Goal: Answer question/provide support: Share knowledge or assist other users

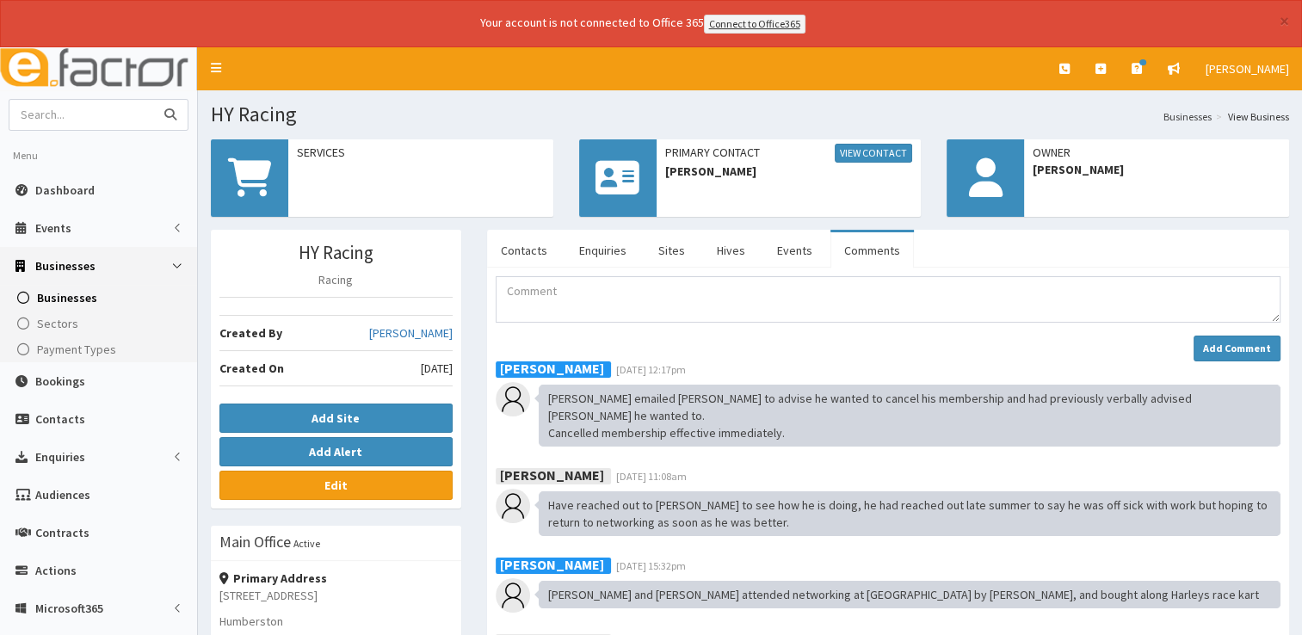
drag, startPoint x: 0, startPoint y: 0, endPoint x: 106, endPoint y: 113, distance: 154.7
click at [106, 113] on input "text" at bounding box center [81, 115] width 145 height 30
type input "wps"
click at [153, 100] on button "submit" at bounding box center [170, 115] width 34 height 30
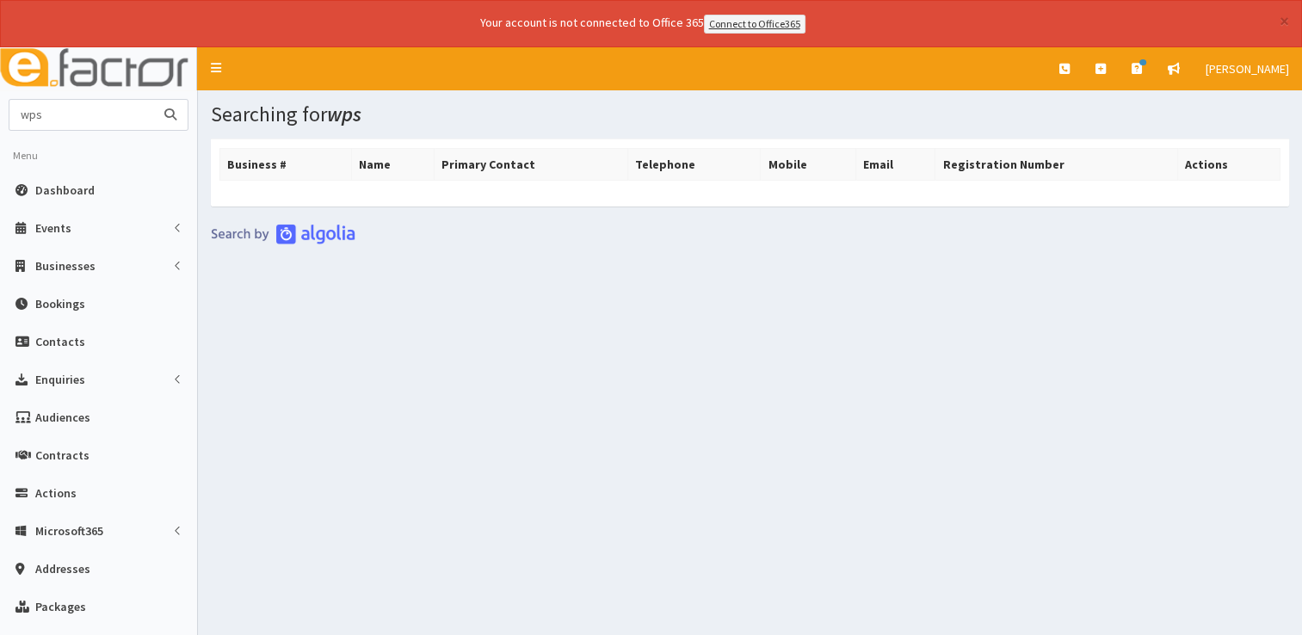
click at [106, 113] on input "wps" at bounding box center [81, 115] width 145 height 30
type input "wpa"
click at [153, 100] on button "submit" at bounding box center [170, 115] width 34 height 30
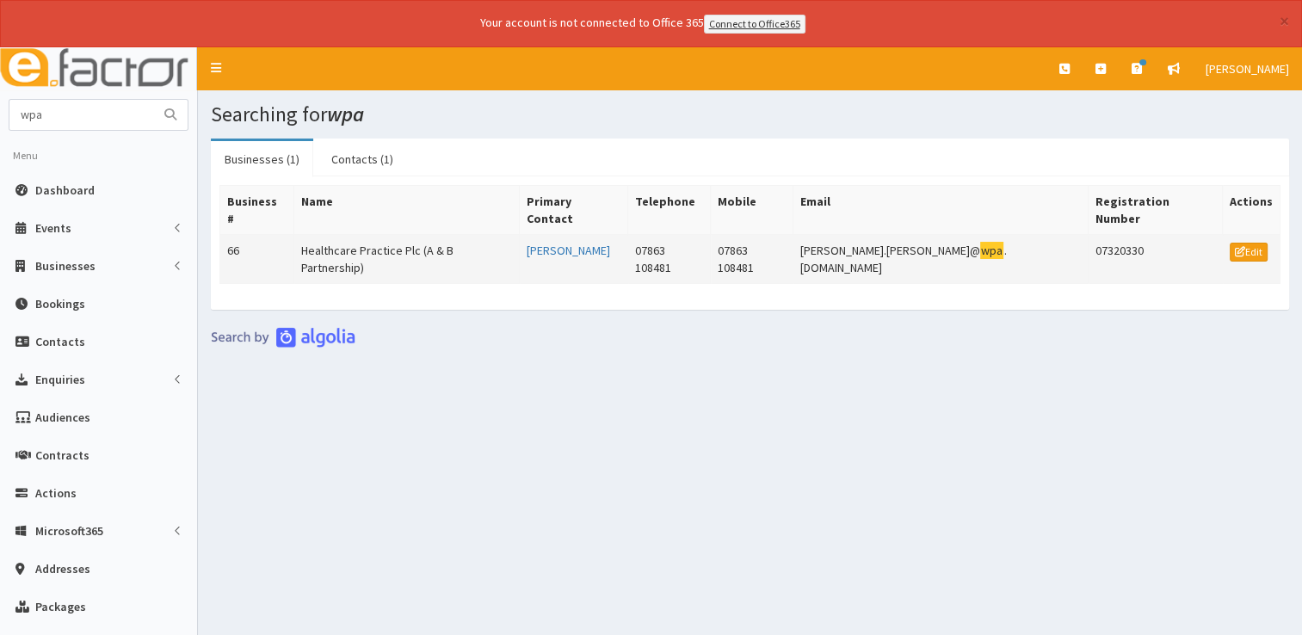
click at [441, 234] on td "Healthcare Practice Plc (A & B Partnership)" at bounding box center [407, 258] width 226 height 49
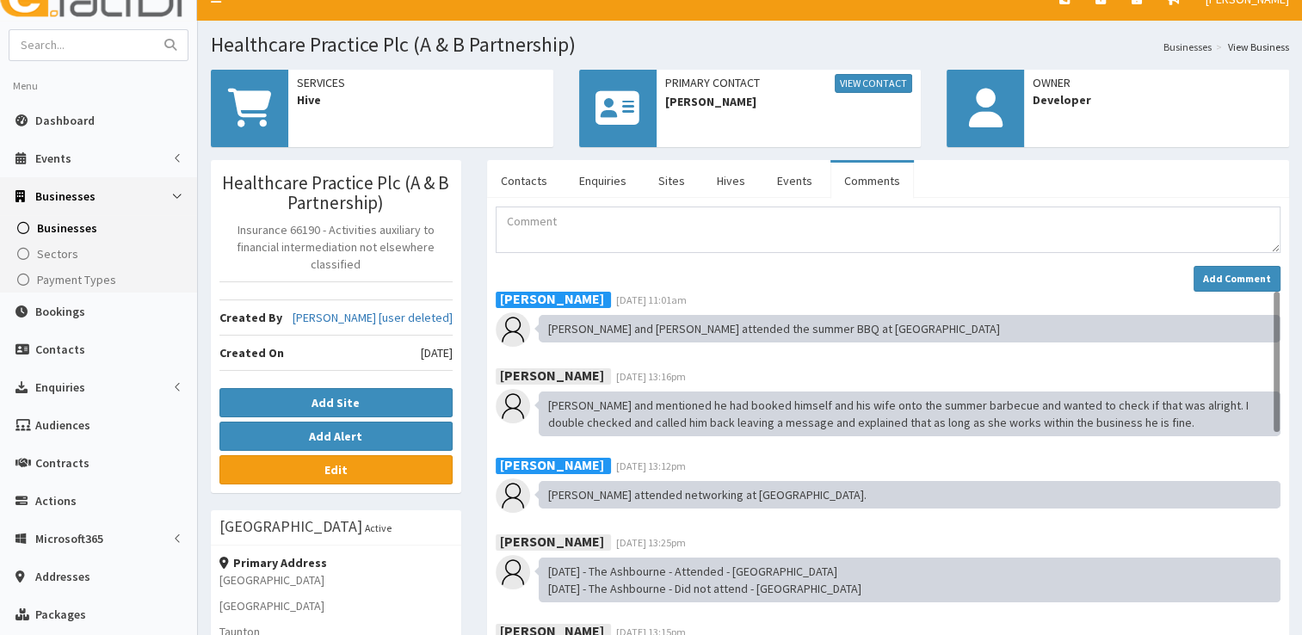
scroll to position [64, 0]
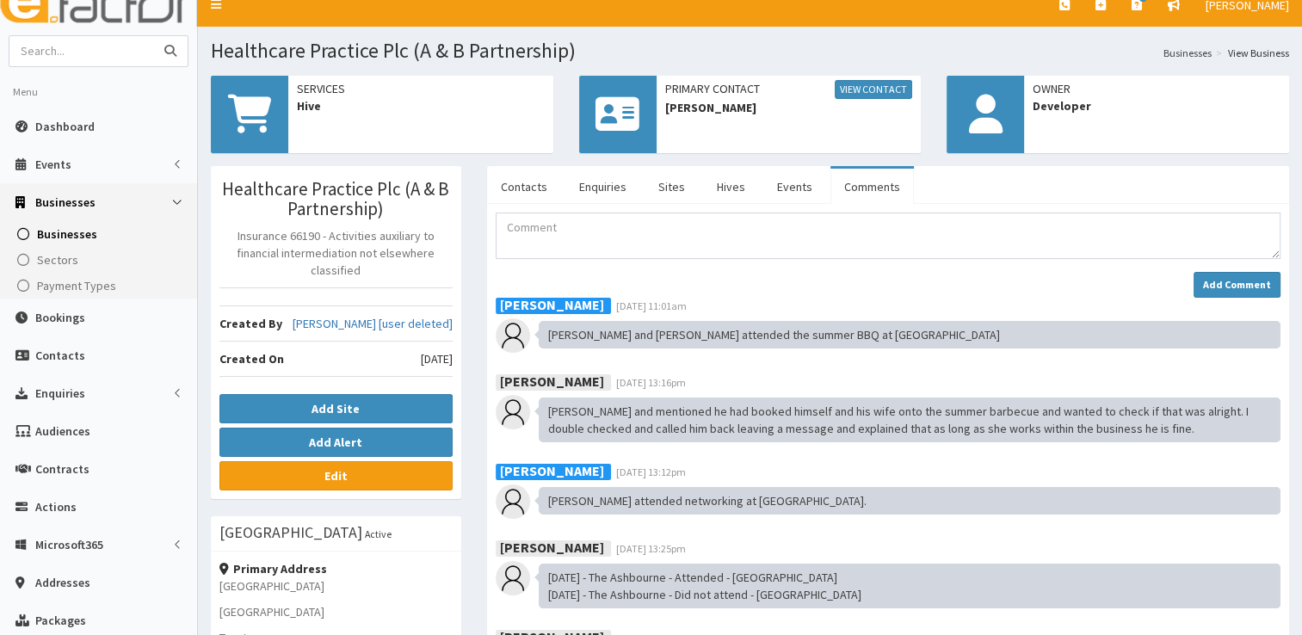
click at [77, 51] on input "text" at bounding box center [81, 51] width 145 height 30
type input "scunthorpe"
click at [153, 36] on button "submit" at bounding box center [170, 51] width 34 height 30
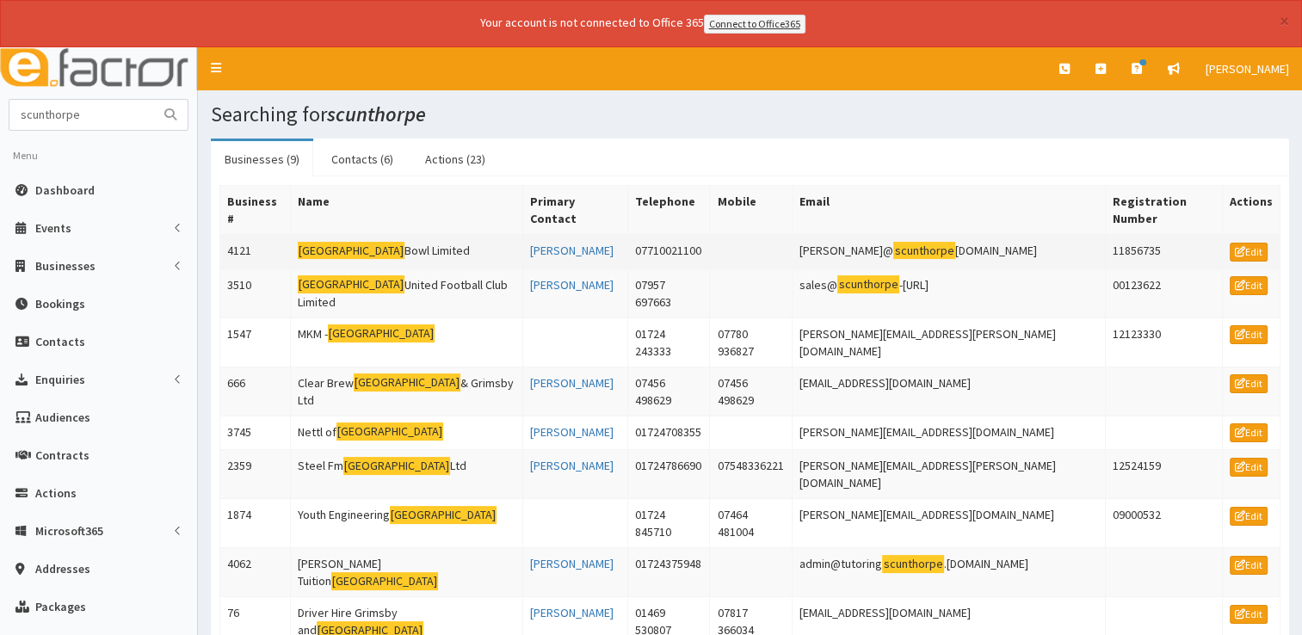
click at [380, 234] on td "Scunthorpe Bowl Limited" at bounding box center [406, 251] width 233 height 34
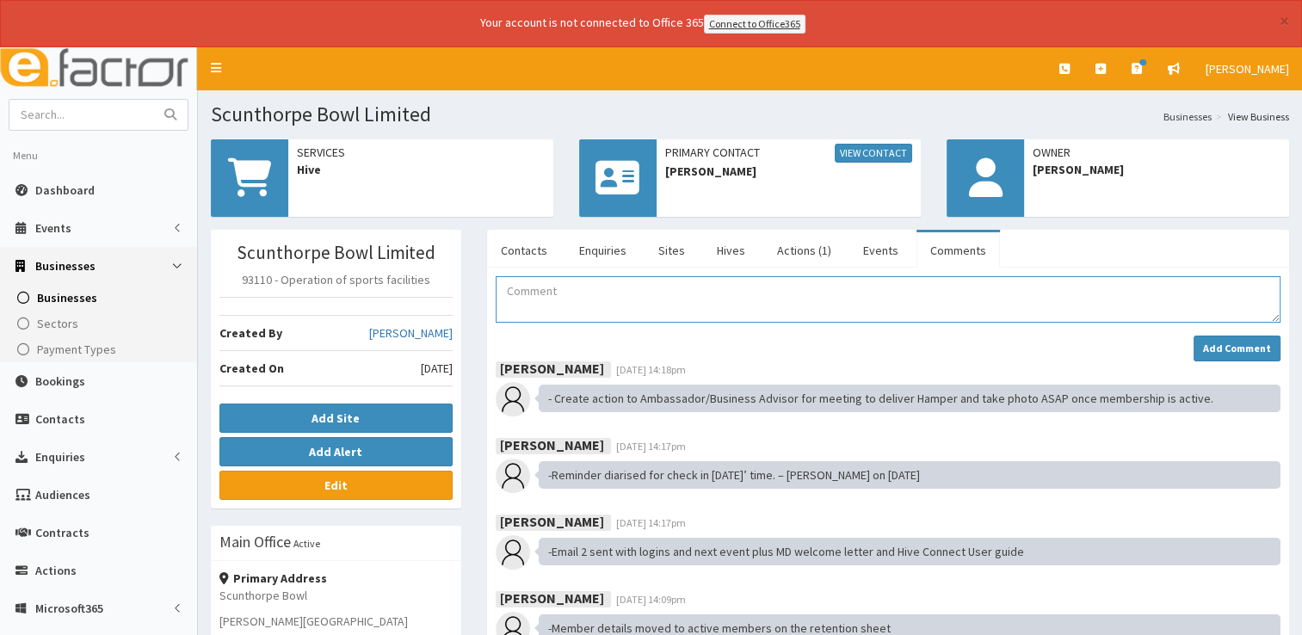
click at [531, 294] on textarea "Comment" at bounding box center [888, 299] width 785 height 46
click at [761, 318] on textarea "Simon and John attended the Summer BBQ at Hirst Priory" at bounding box center [888, 299] width 785 height 46
drag, startPoint x: 807, startPoint y: 287, endPoint x: 590, endPoint y: 296, distance: 216.2
click at [590, 296] on textarea "Simon and John attended the Summer BBQ at Hirst Priory" at bounding box center [888, 299] width 785 height 46
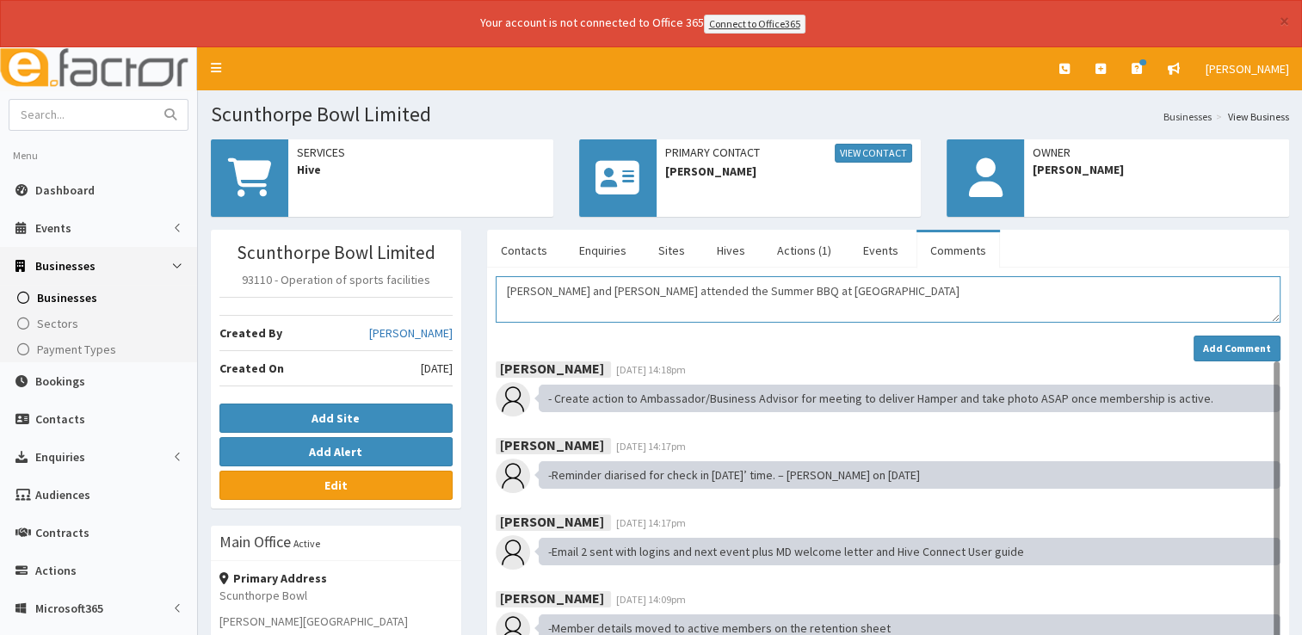
click at [831, 297] on textarea "Simon and John attended the Summer BBQ at Hirst Priory" at bounding box center [888, 299] width 785 height 46
type textarea "Simon and John attended the Summer BBQ at Hirst Priory"
click at [1225, 346] on strong "Add Comment" at bounding box center [1237, 348] width 68 height 13
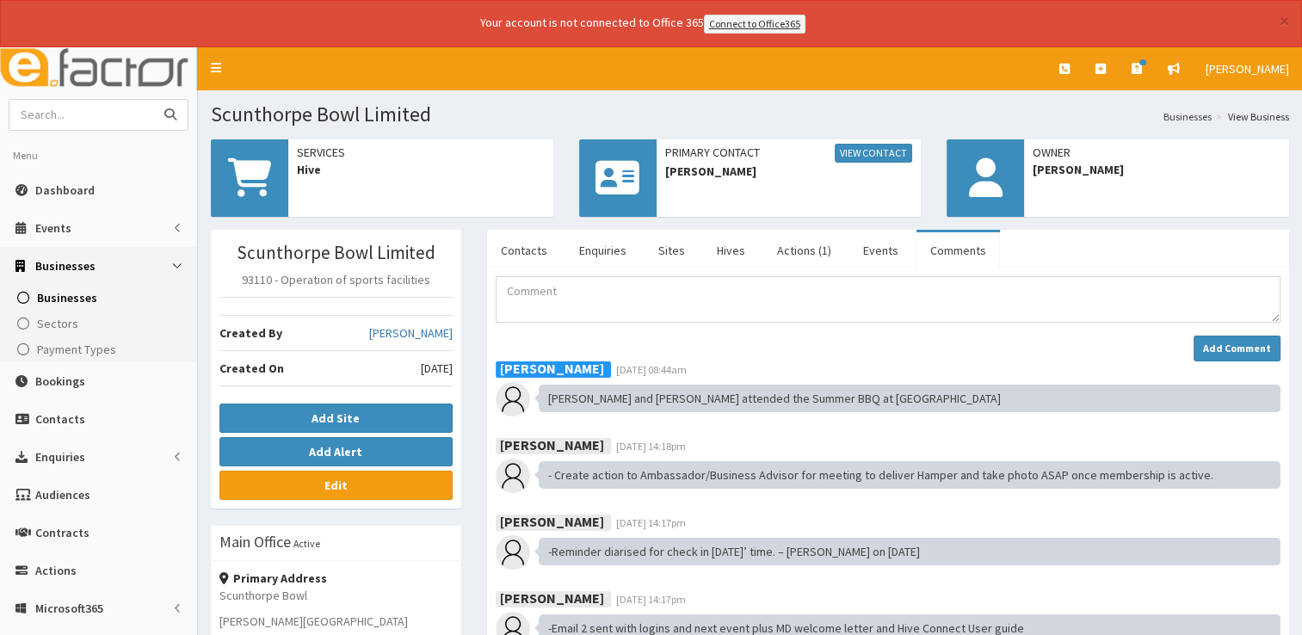
click at [139, 110] on input "text" at bounding box center [81, 115] width 145 height 30
type input "north incs"
click at [153, 100] on button "submit" at bounding box center [170, 115] width 34 height 30
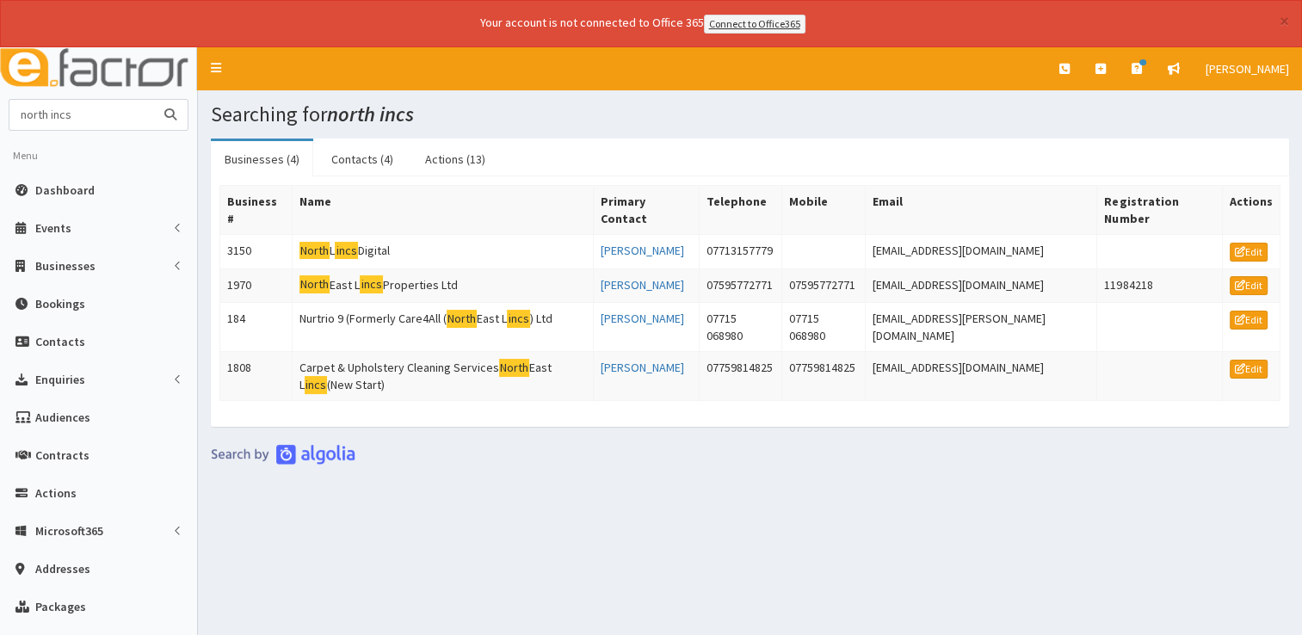
click at [50, 110] on input "north incs" at bounding box center [81, 115] width 145 height 30
type input "north lincs"
click at [153, 100] on button "submit" at bounding box center [170, 115] width 34 height 30
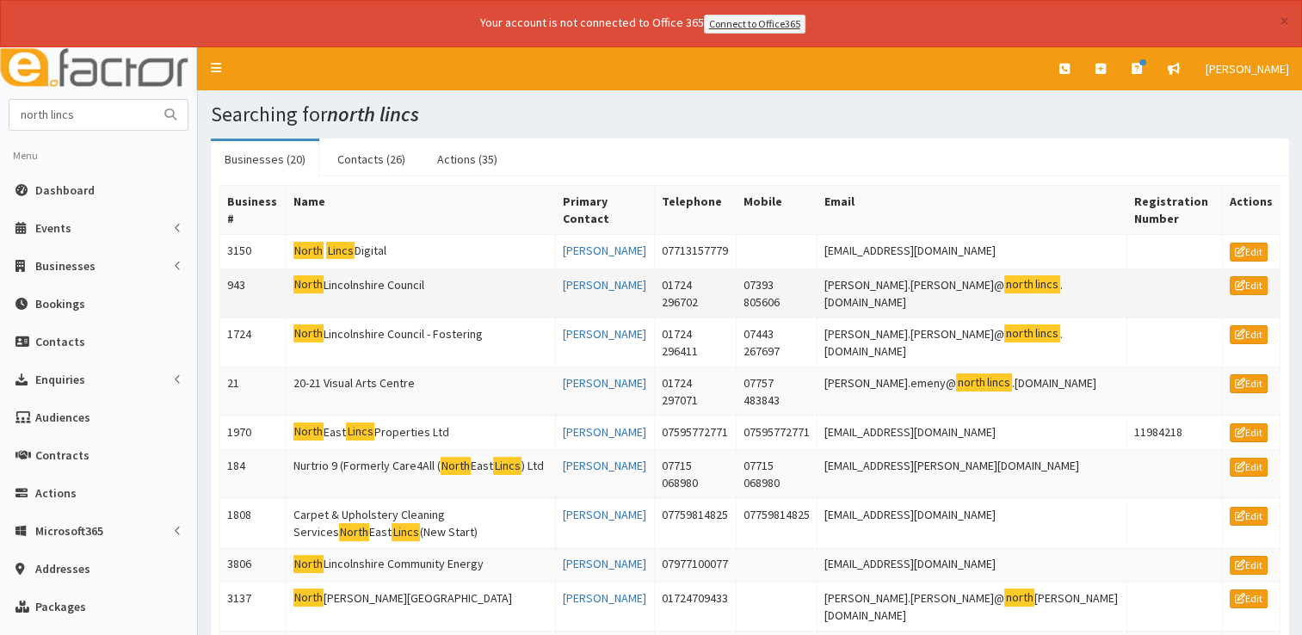
click at [362, 277] on td "North Lincolnshire Council" at bounding box center [420, 293] width 269 height 49
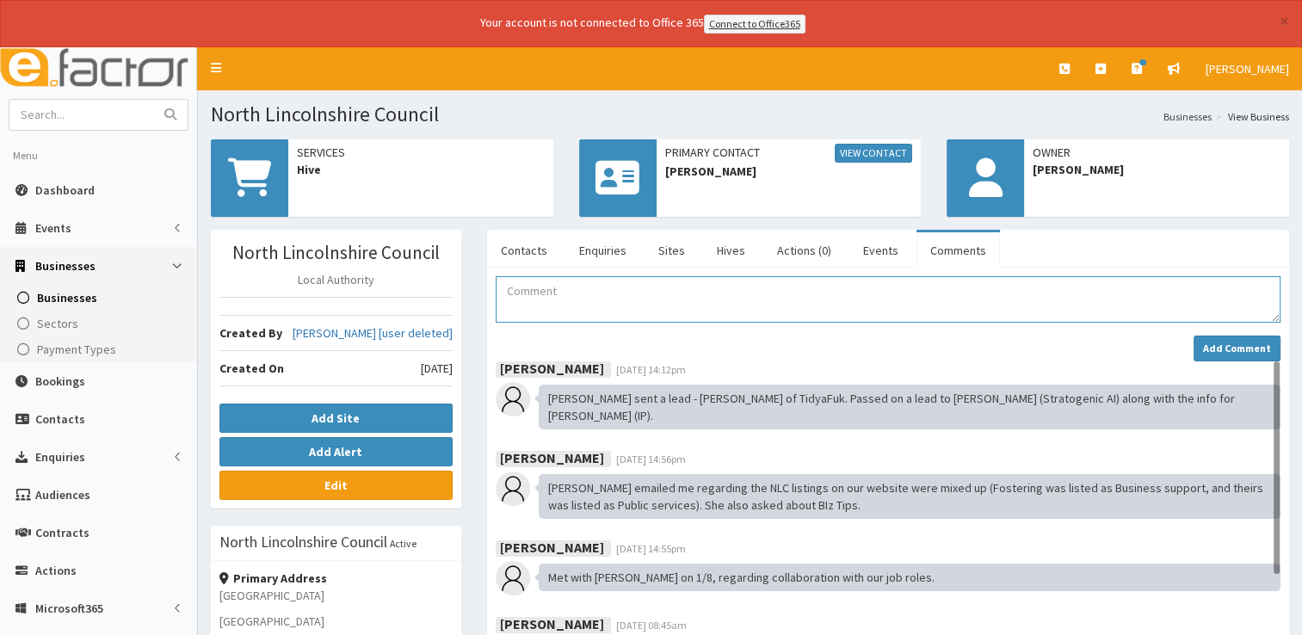
click at [541, 294] on textarea "Comment" at bounding box center [888, 299] width 785 height 46
paste textarea "attended the Summer BBQ at Hirst Priory"
click at [585, 289] on textarea "Stevie attended attended the Summer BBQ at Hirst Priory" at bounding box center [888, 299] width 785 height 46
type textarea "Stevie attended the Summer BBQ at Hirst Priory"
click at [1229, 349] on strong "Add Comment" at bounding box center [1237, 348] width 68 height 13
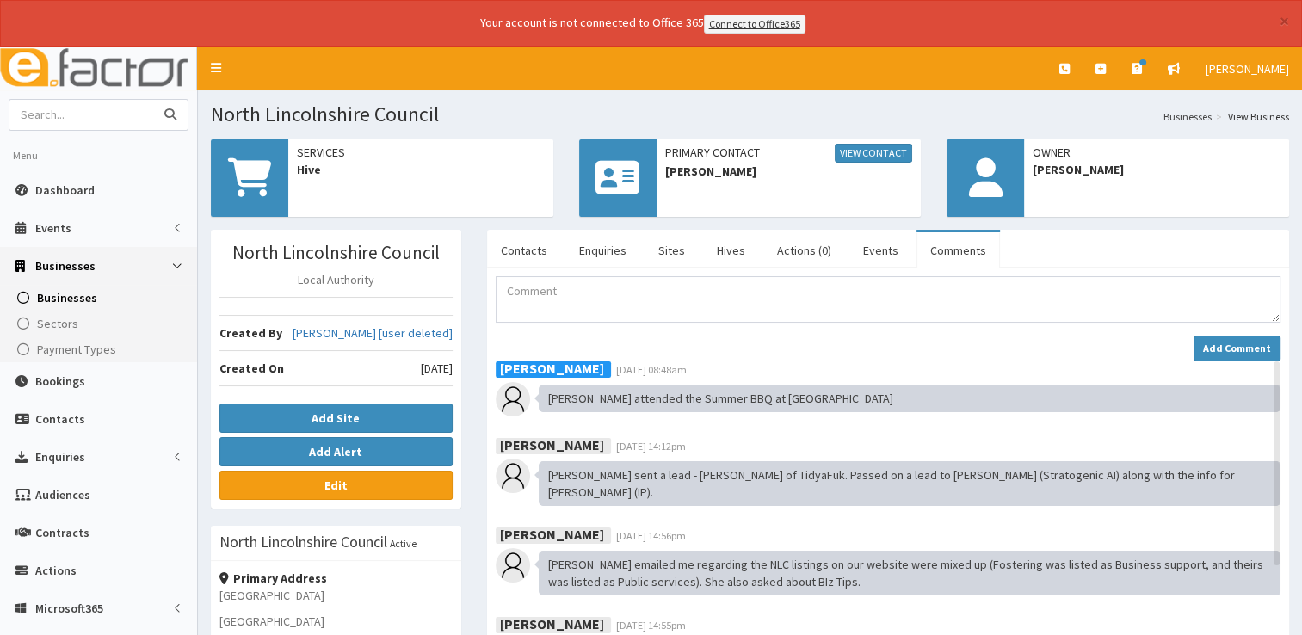
click at [142, 110] on input "text" at bounding box center [81, 115] width 145 height 30
type input "sweet"
click at [153, 100] on button "submit" at bounding box center [170, 115] width 34 height 30
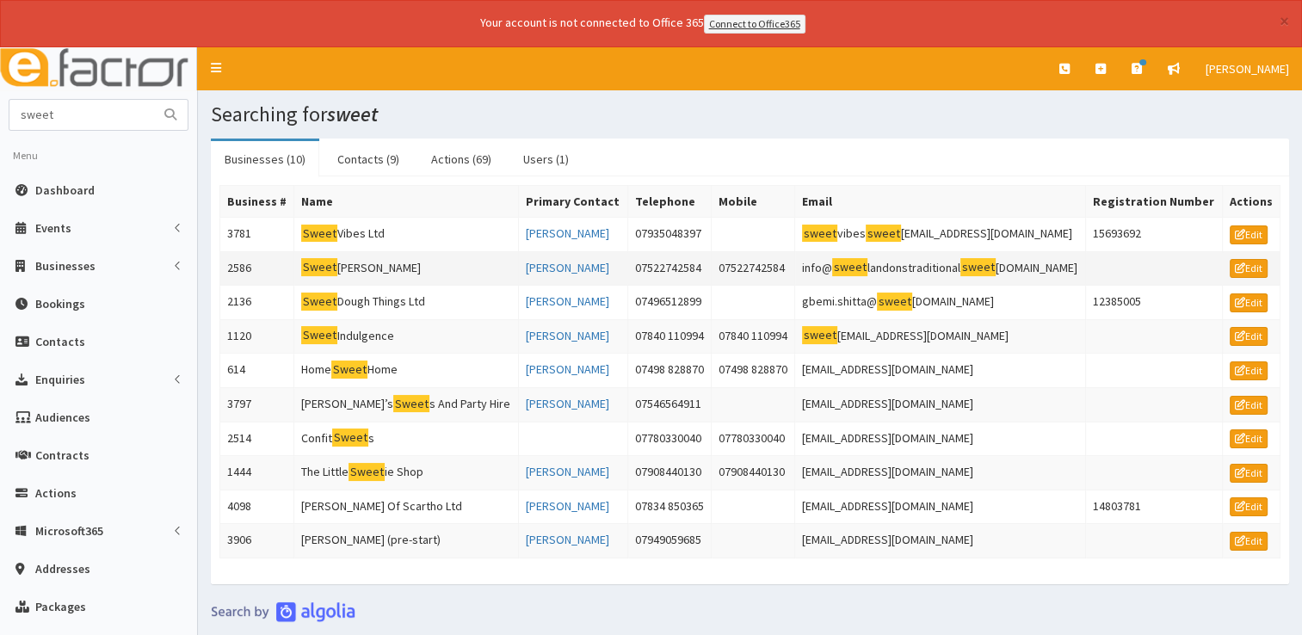
click at [353, 264] on td "Sweet [PERSON_NAME]" at bounding box center [406, 268] width 225 height 34
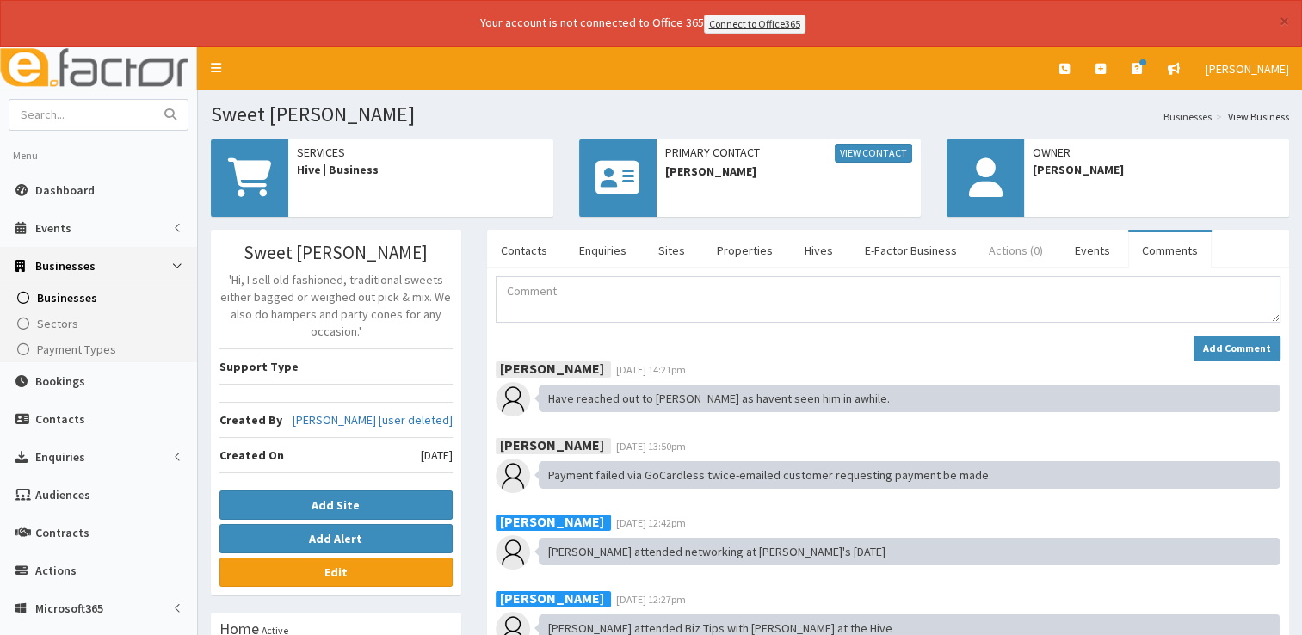
click at [999, 243] on link "Actions (0)" at bounding box center [1016, 250] width 82 height 36
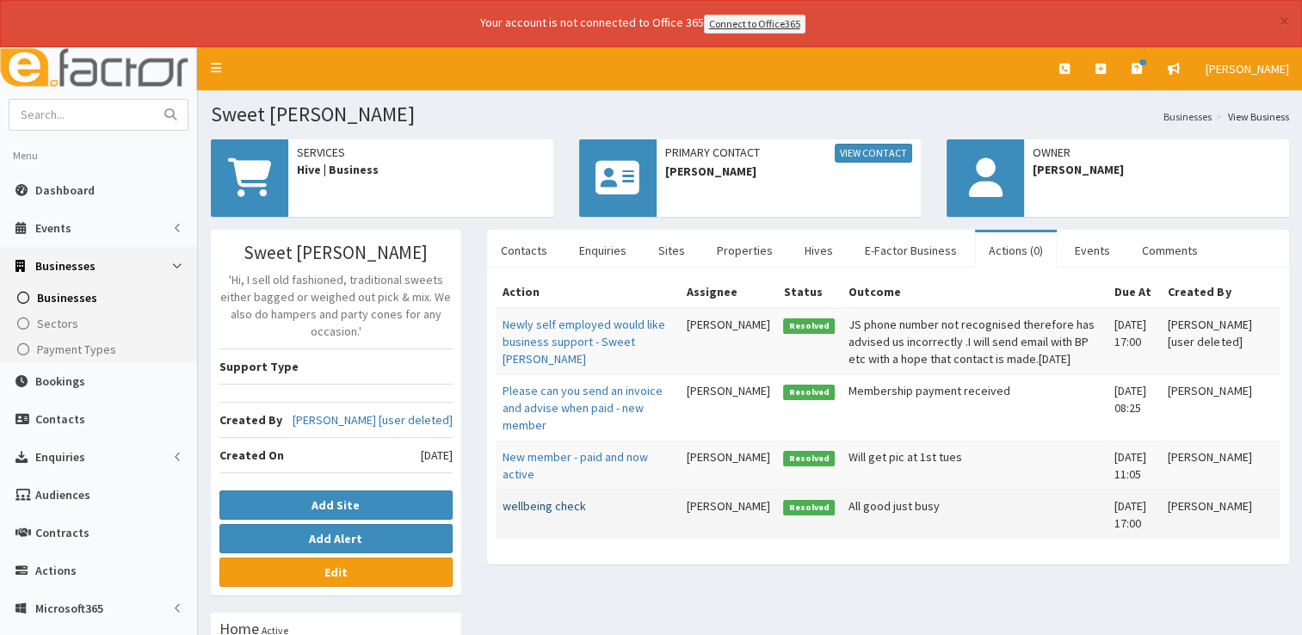
click at [538, 514] on link "wellbeing check" at bounding box center [544, 505] width 83 height 15
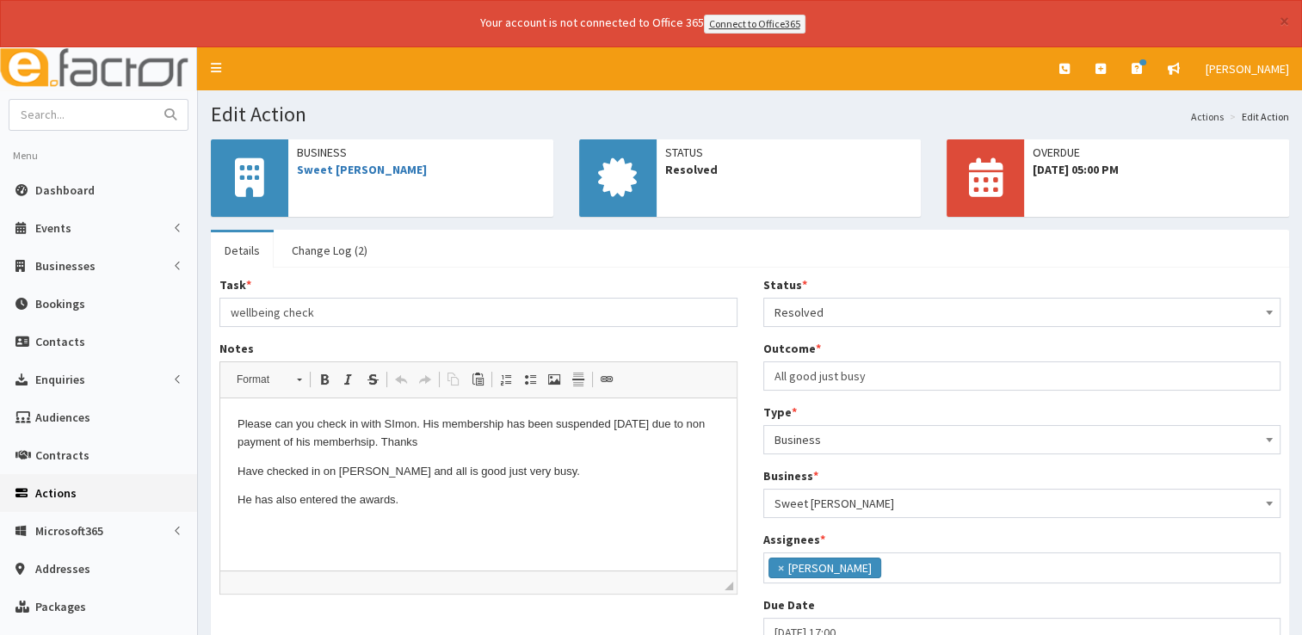
scroll to position [187, 0]
click at [96, 119] on input "text" at bounding box center [81, 115] width 145 height 30
